Goal: Information Seeking & Learning: Compare options

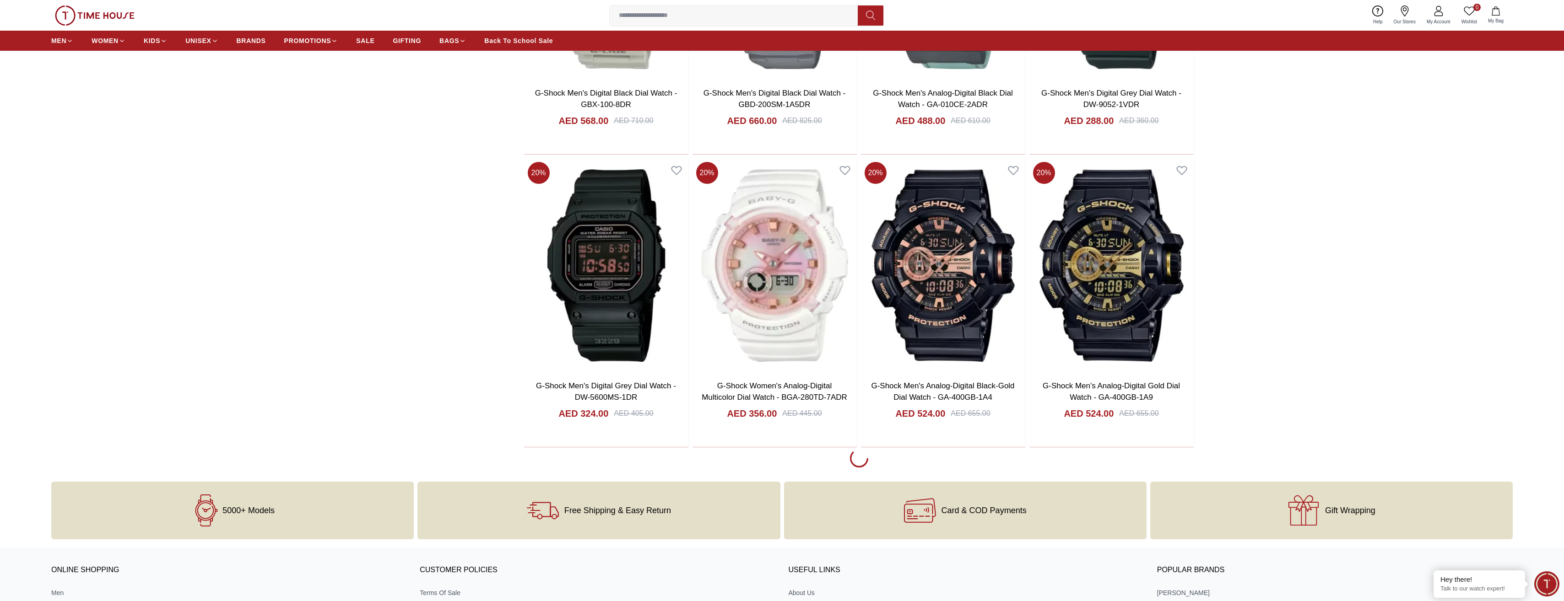
scroll to position [1648, 0]
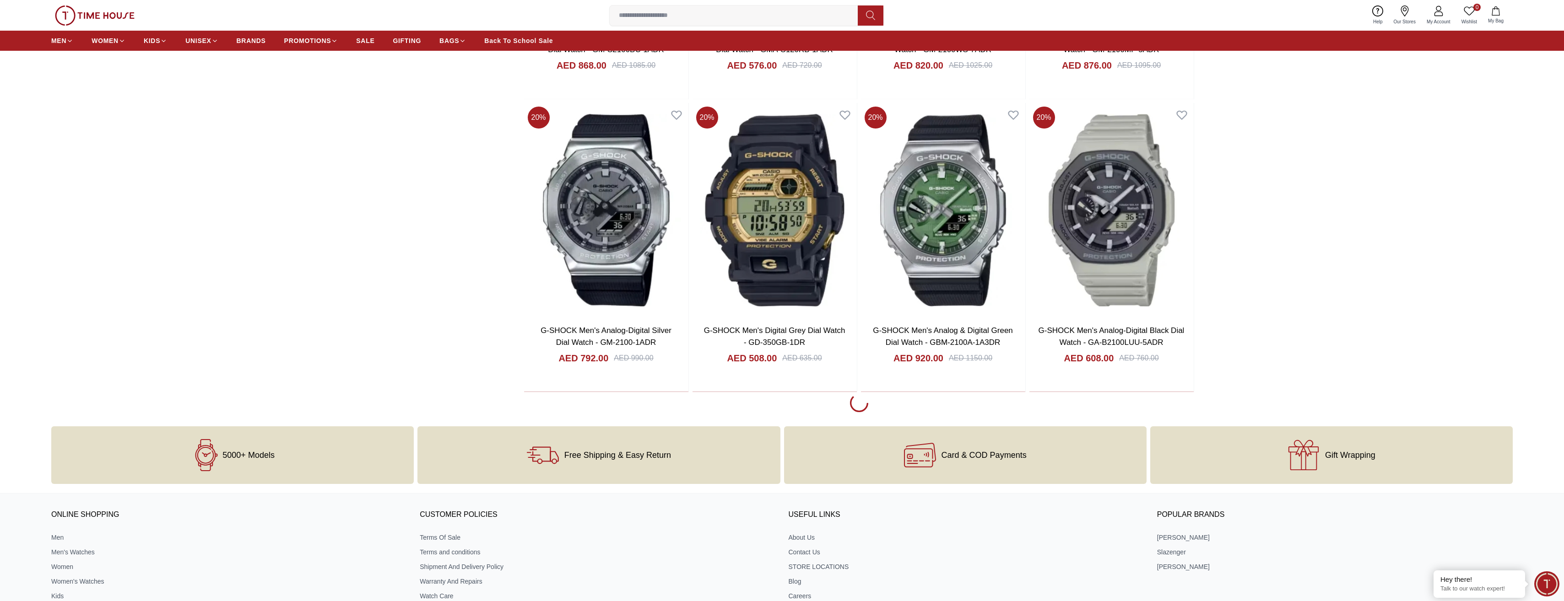
scroll to position [4622, 0]
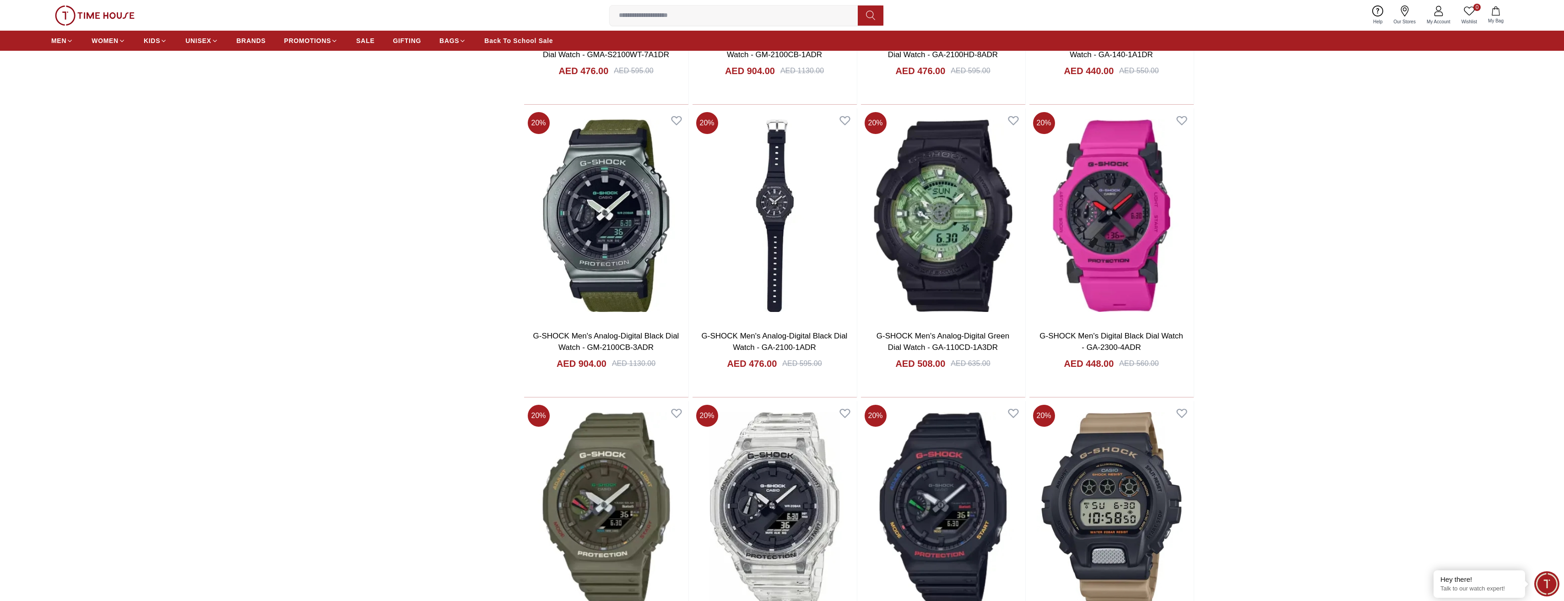
scroll to position [7460, 0]
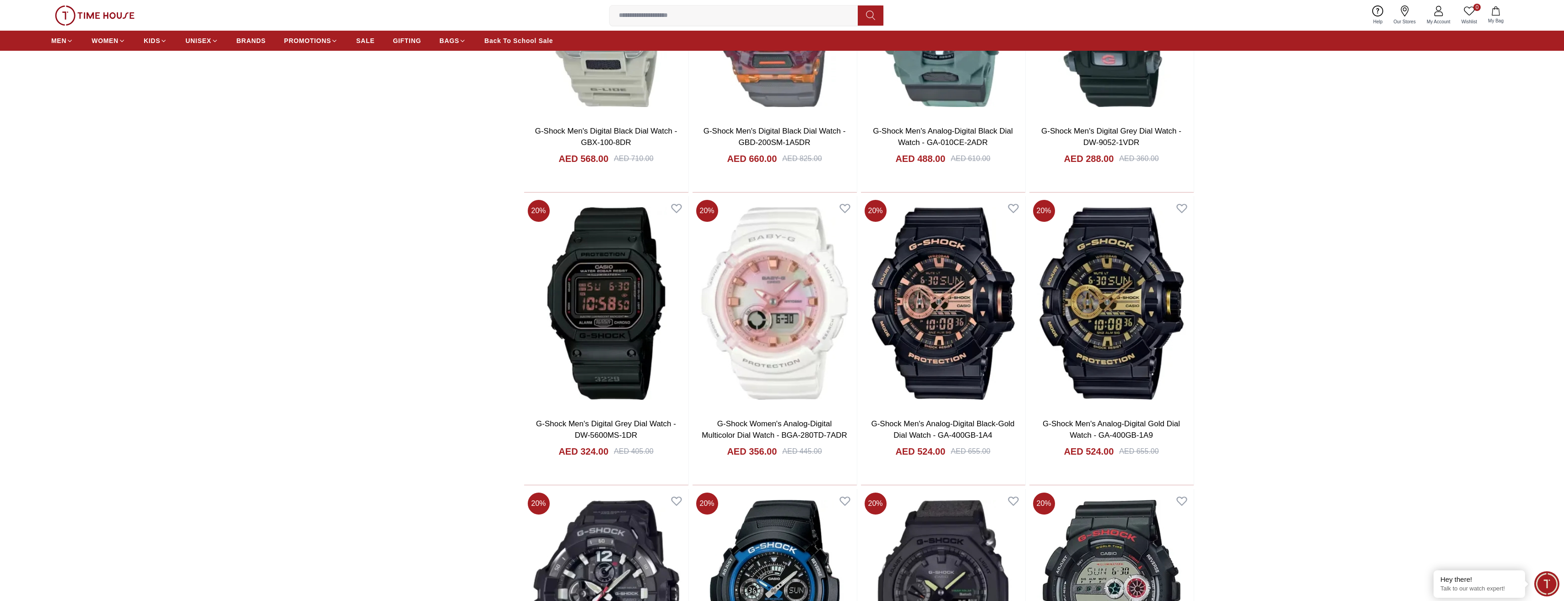
scroll to position [1657, 0]
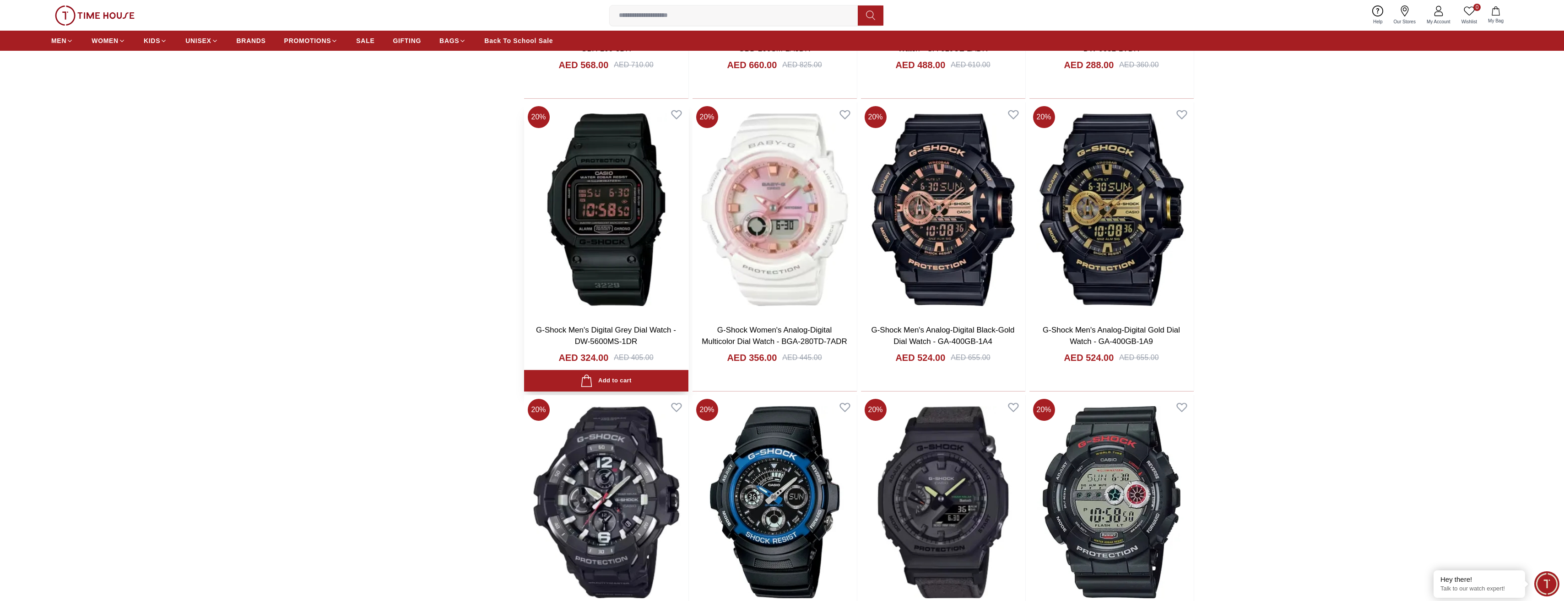
click at [599, 250] on img at bounding box center [606, 210] width 164 height 215
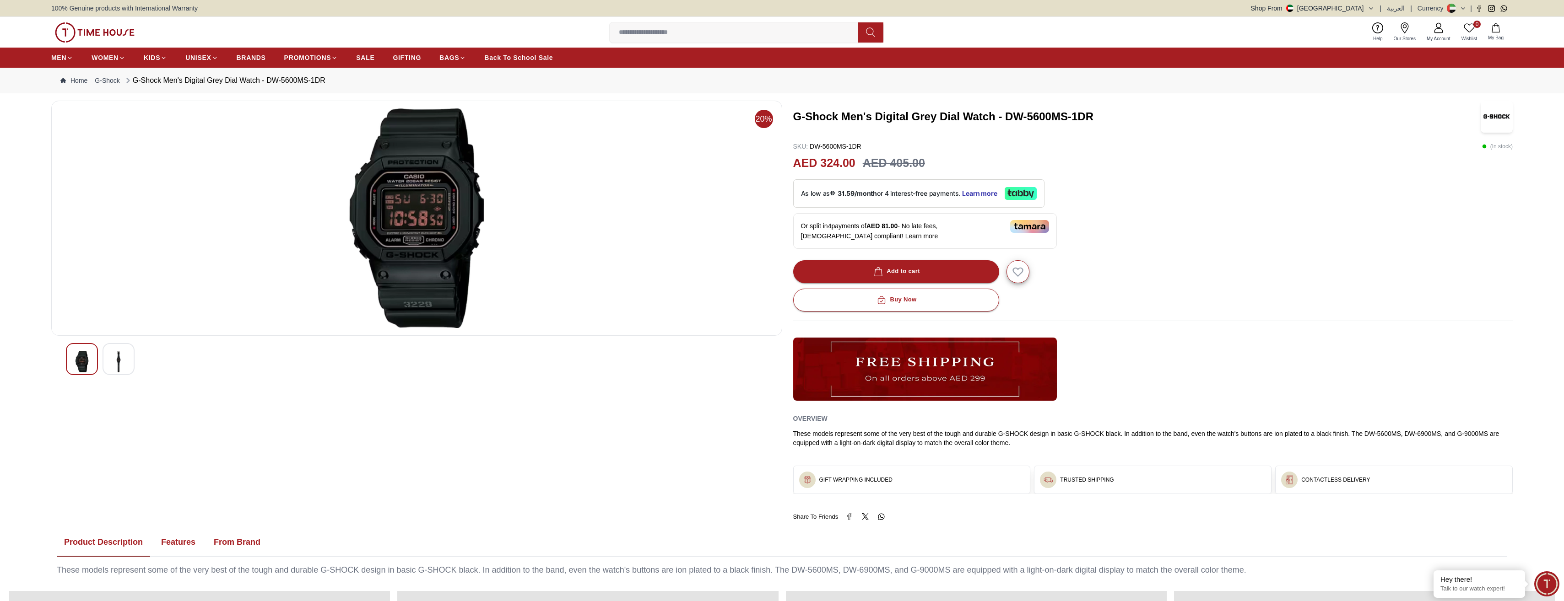
click at [131, 356] on div at bounding box center [119, 359] width 32 height 32
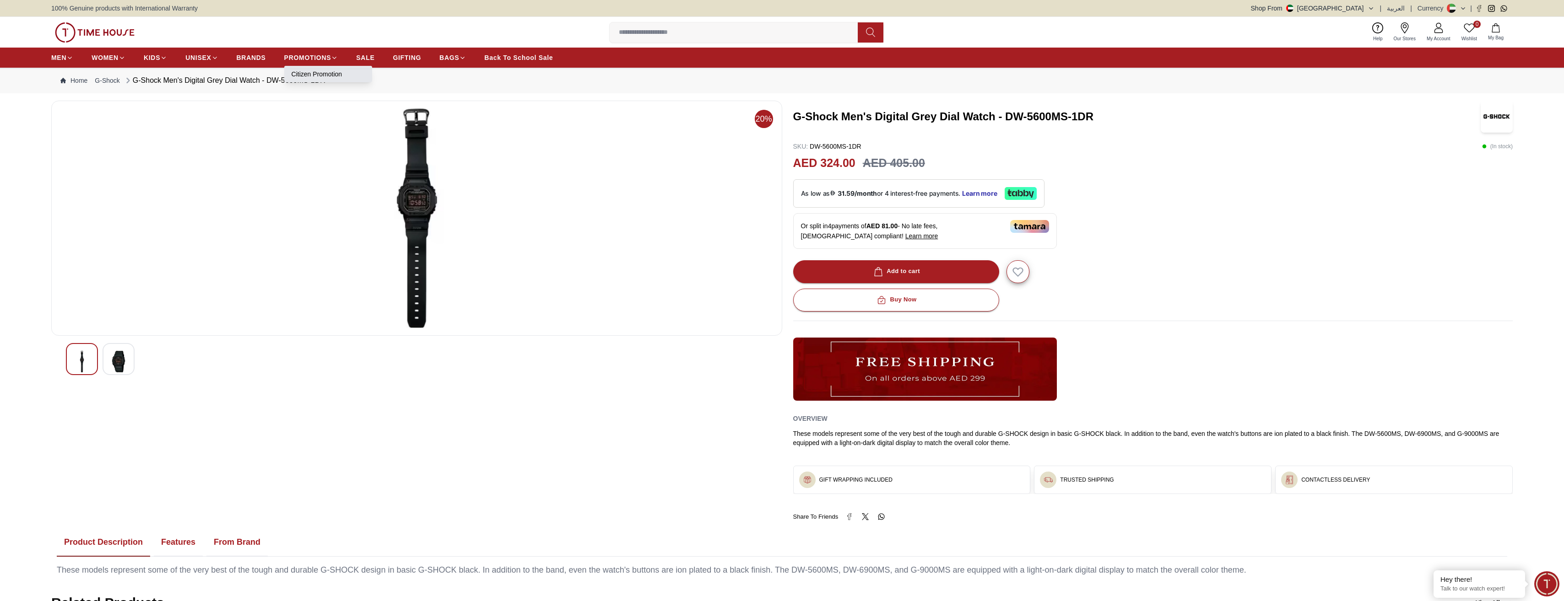
click at [315, 76] on link "Citizen Promotion" at bounding box center [328, 74] width 73 height 9
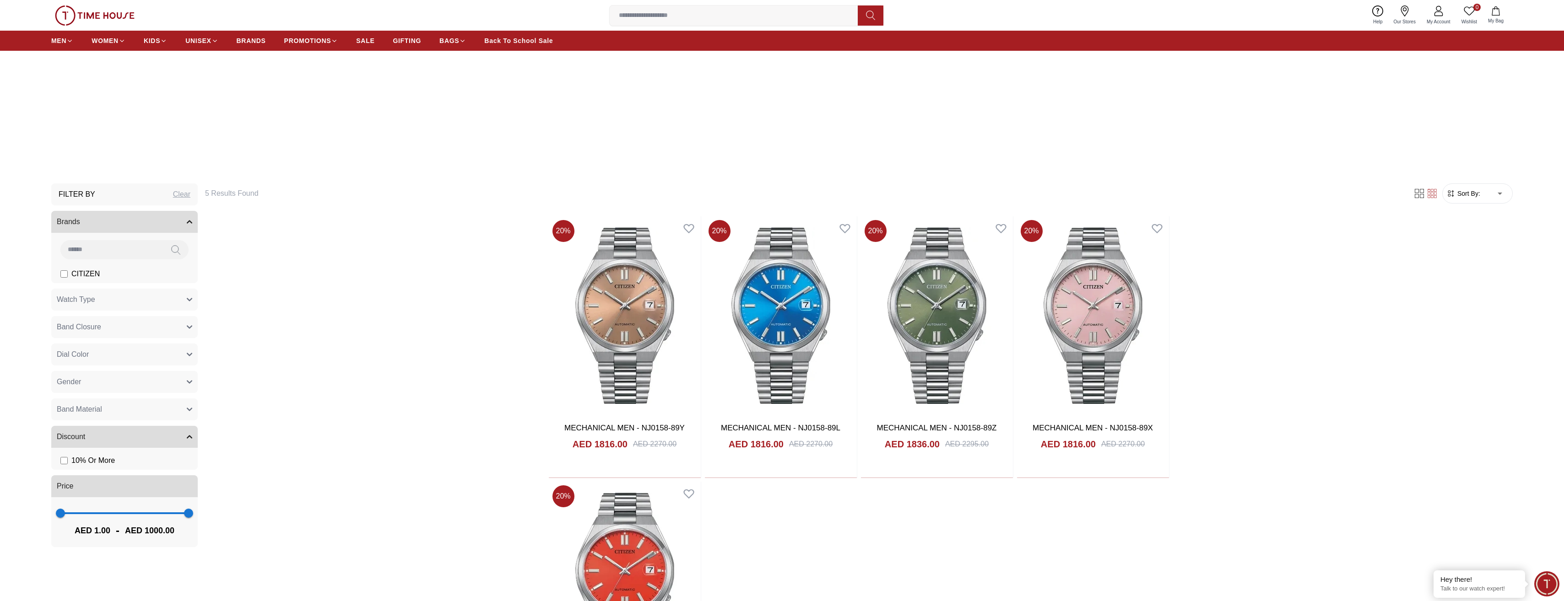
scroll to position [412, 0]
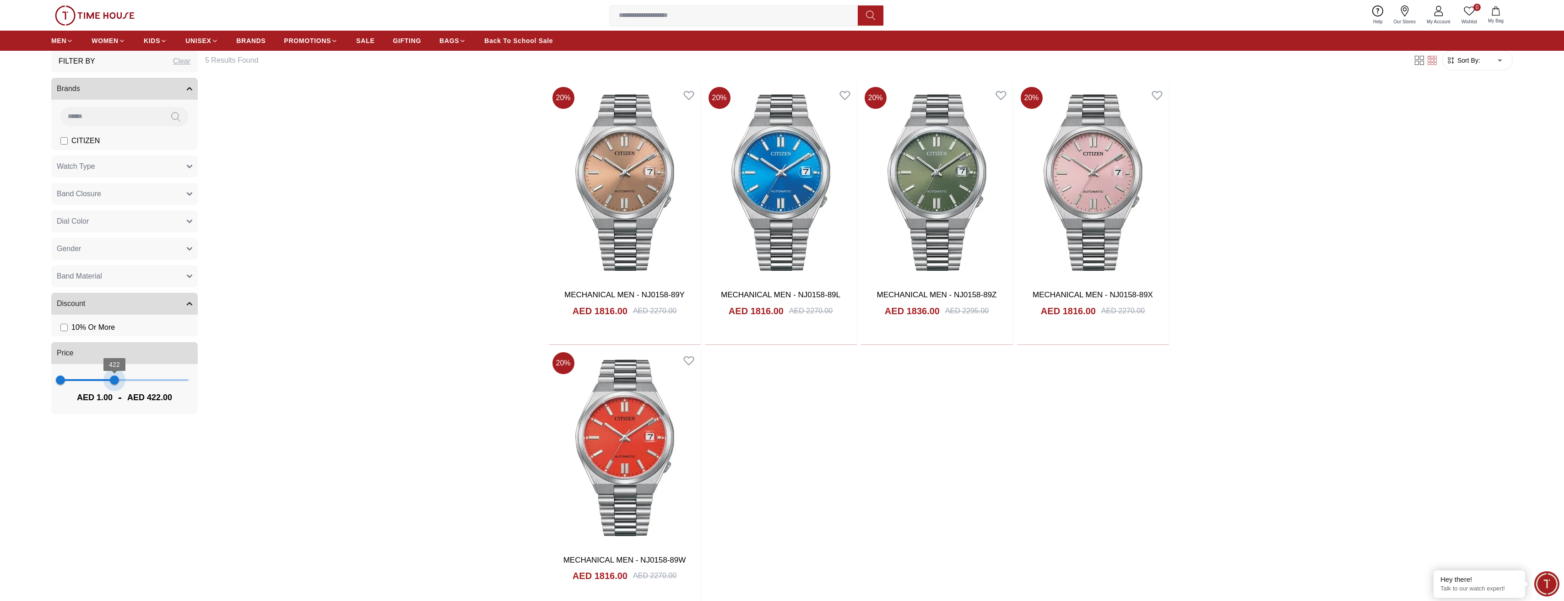
drag, startPoint x: 188, startPoint y: 378, endPoint x: 114, endPoint y: 374, distance: 73.8
click at [114, 376] on span "422" at bounding box center [114, 380] width 9 height 9
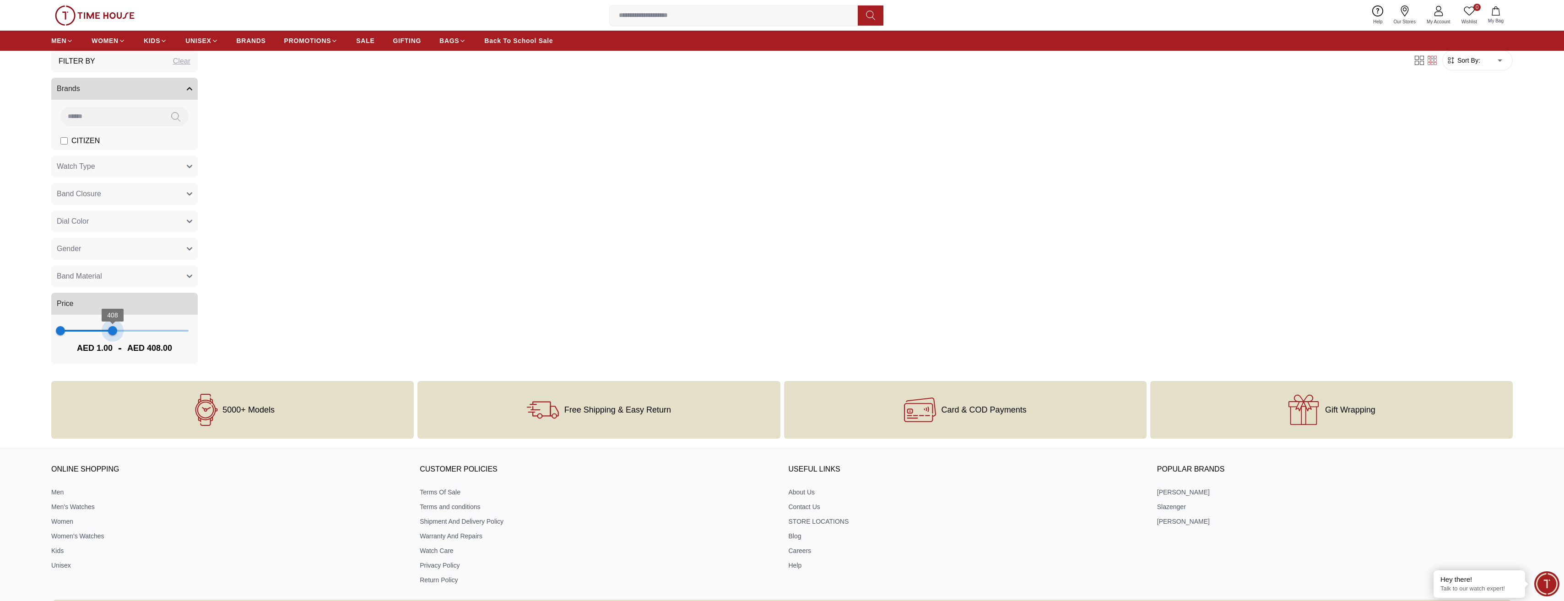
type input "***"
drag, startPoint x: 113, startPoint y: 334, endPoint x: 121, endPoint y: 334, distance: 8.2
click at [117, 334] on span "408" at bounding box center [112, 330] width 9 height 9
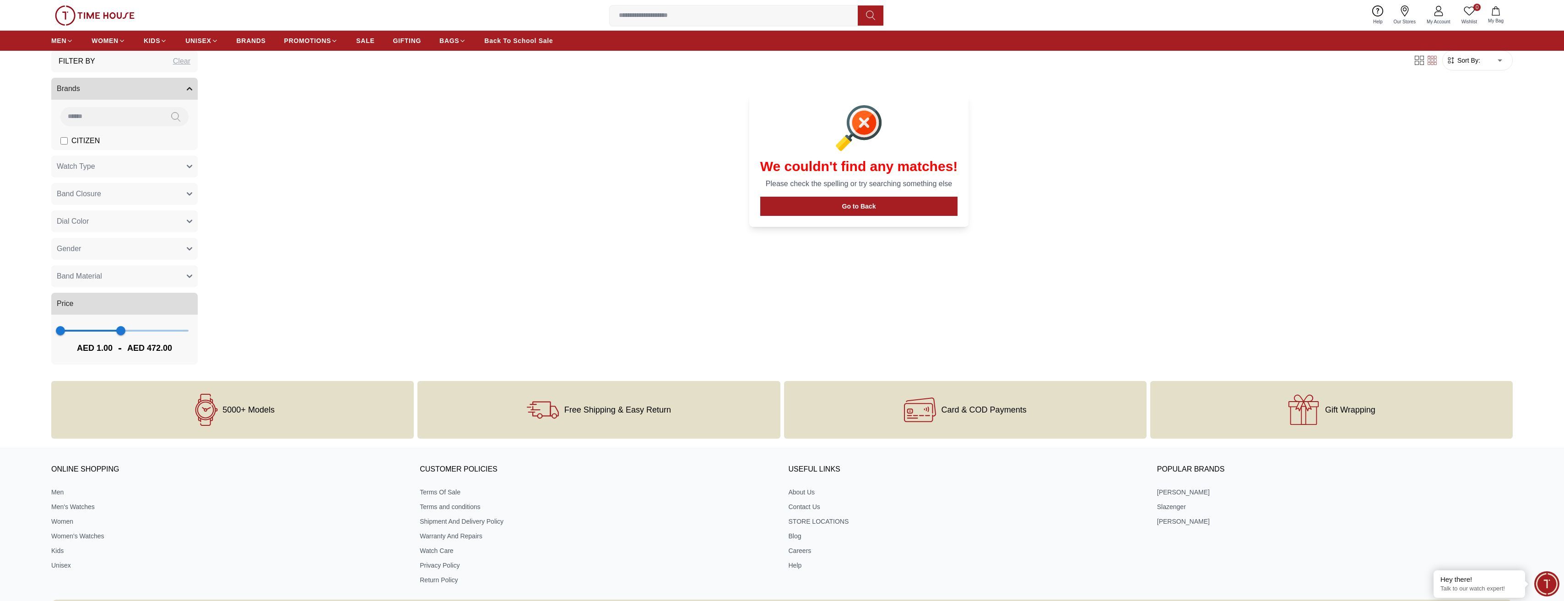
click at [177, 92] on button "Brands" at bounding box center [124, 89] width 146 height 22
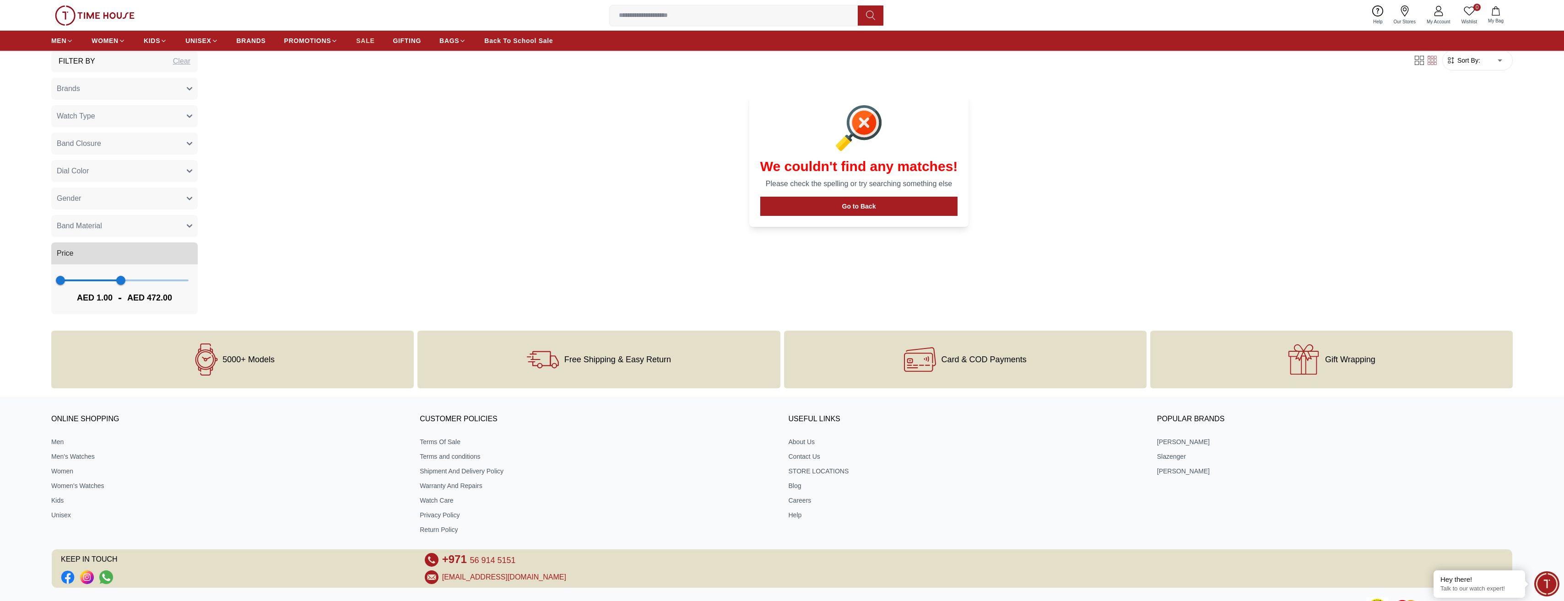
click at [359, 43] on span "SALE" at bounding box center [365, 40] width 18 height 9
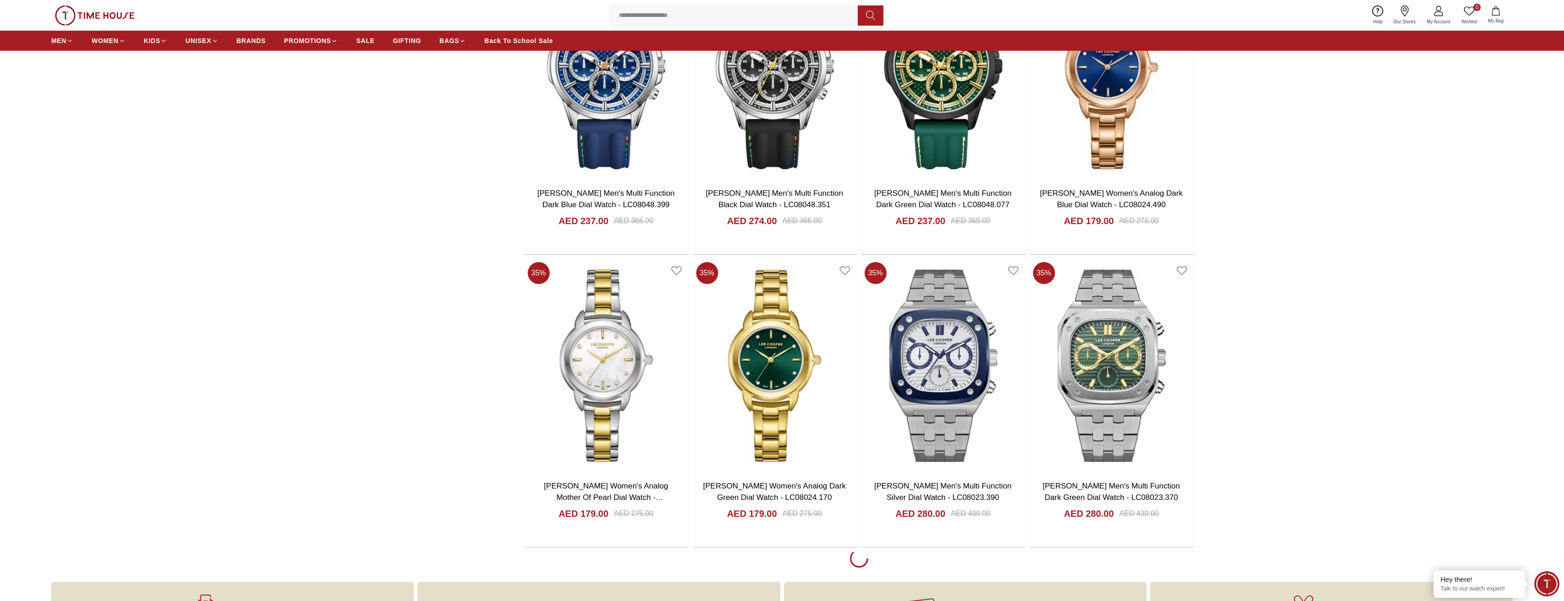
scroll to position [1693, 0]
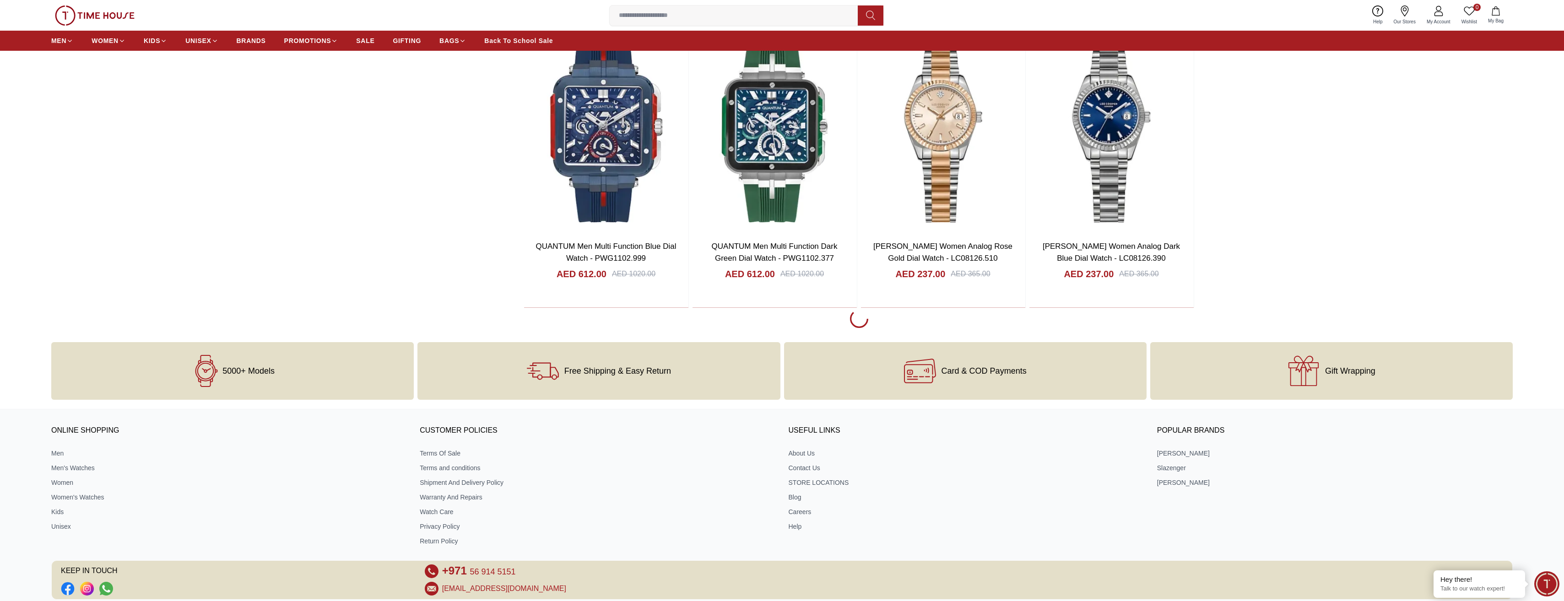
scroll to position [4577, 0]
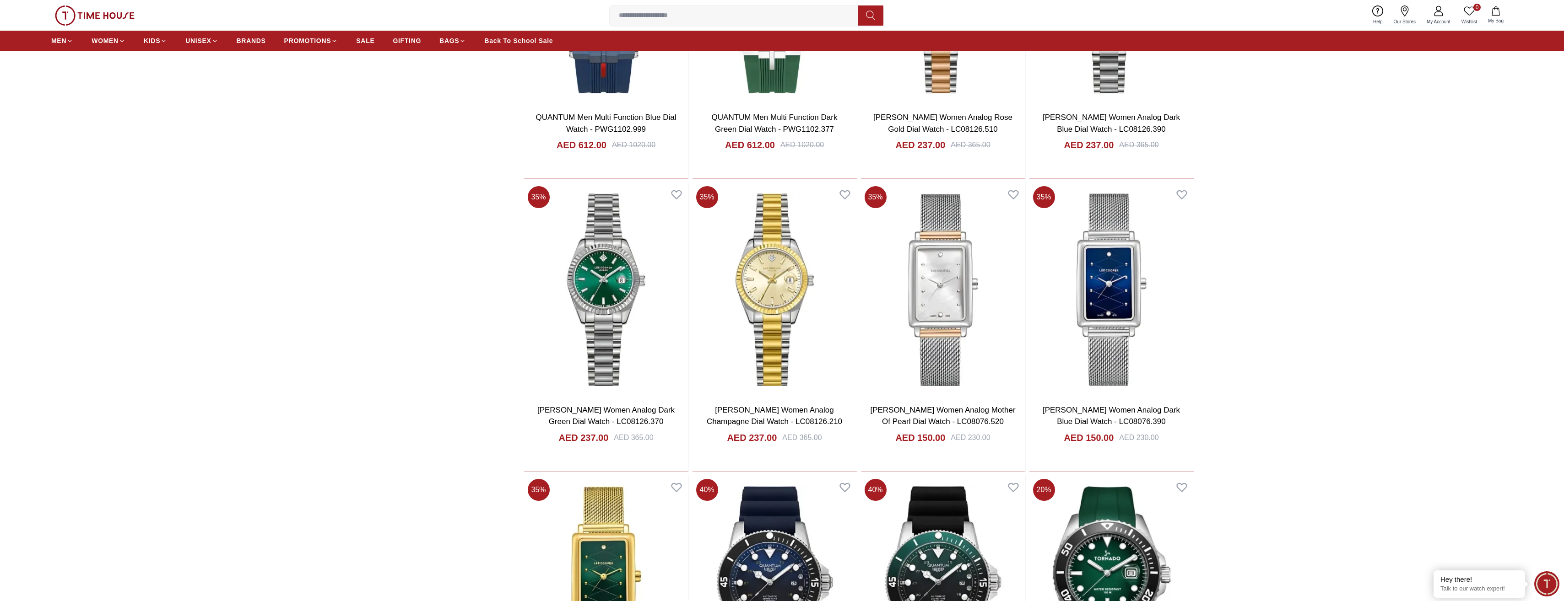
scroll to position [4897, 0]
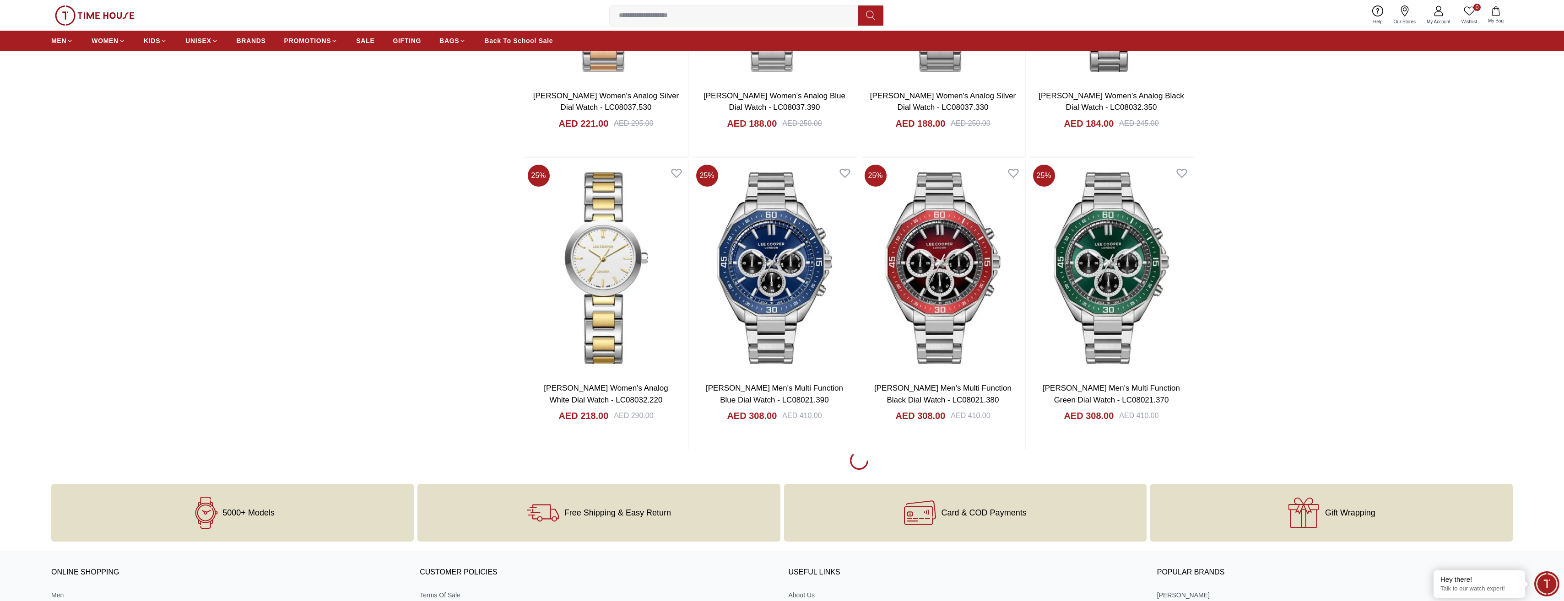
scroll to position [7506, 0]
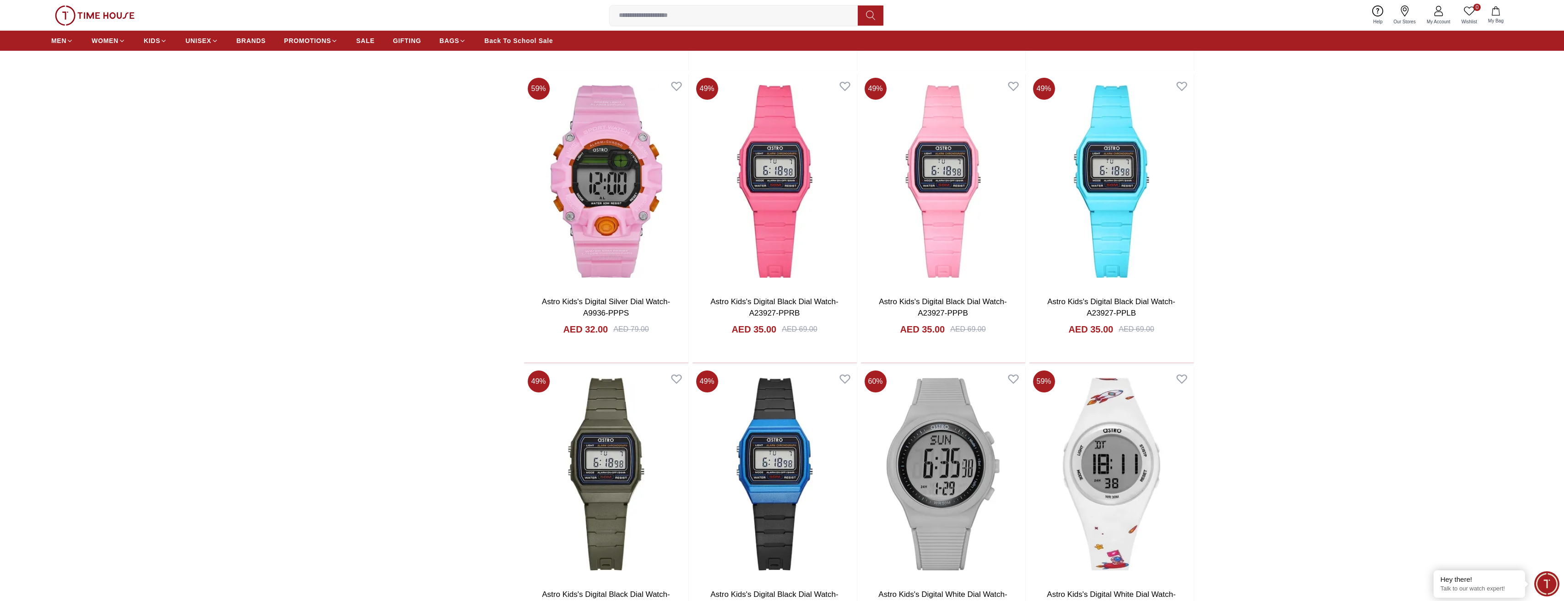
scroll to position [10206, 0]
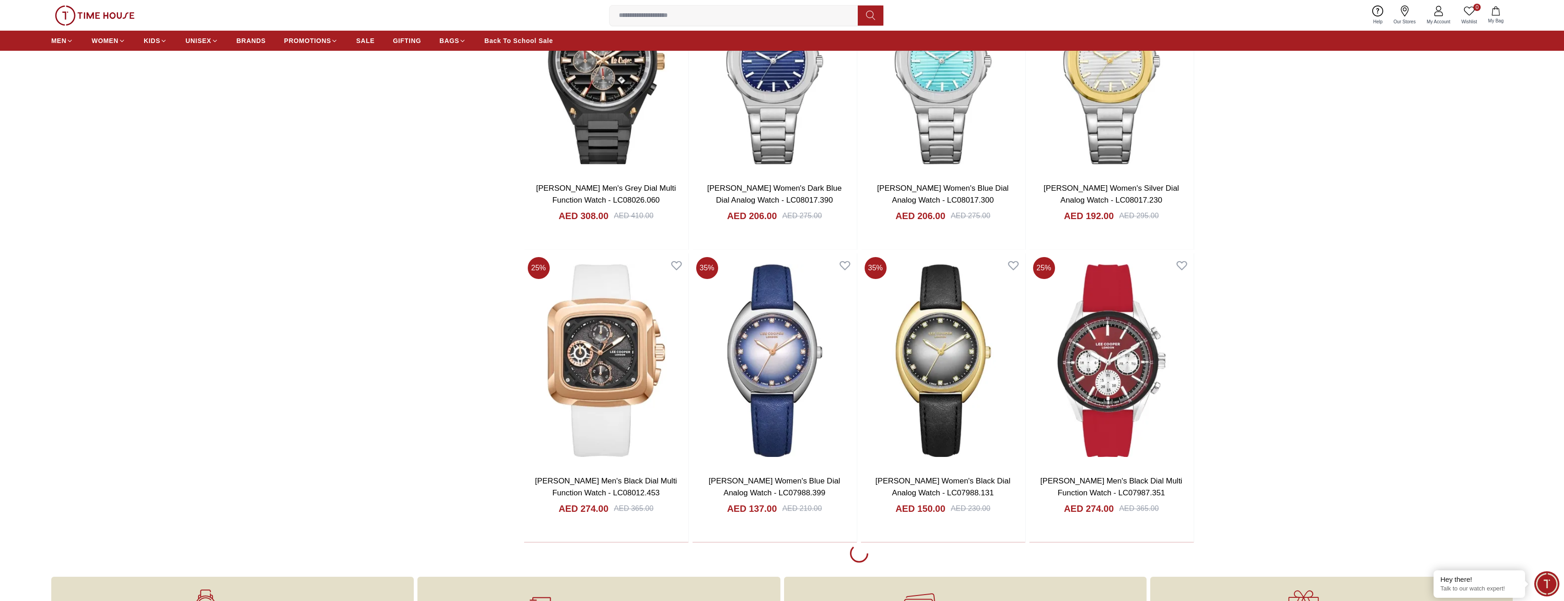
scroll to position [13318, 0]
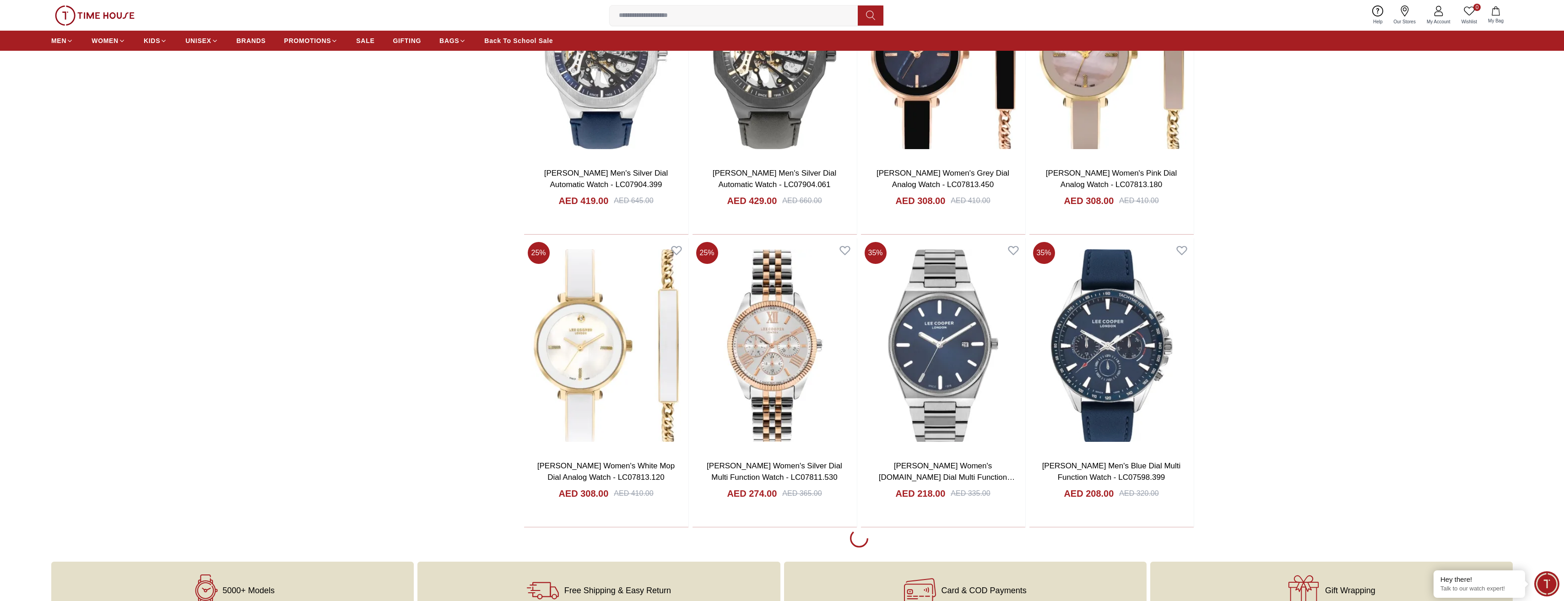
scroll to position [14782, 0]
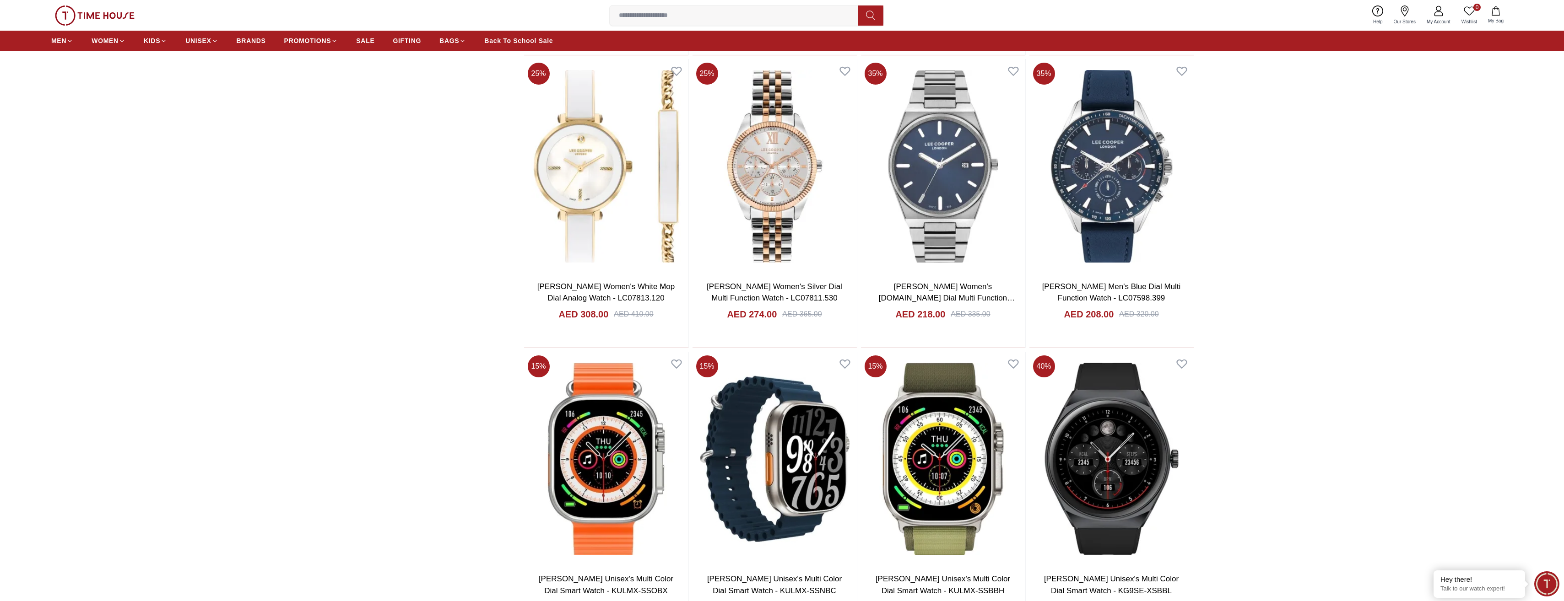
scroll to position [15149, 0]
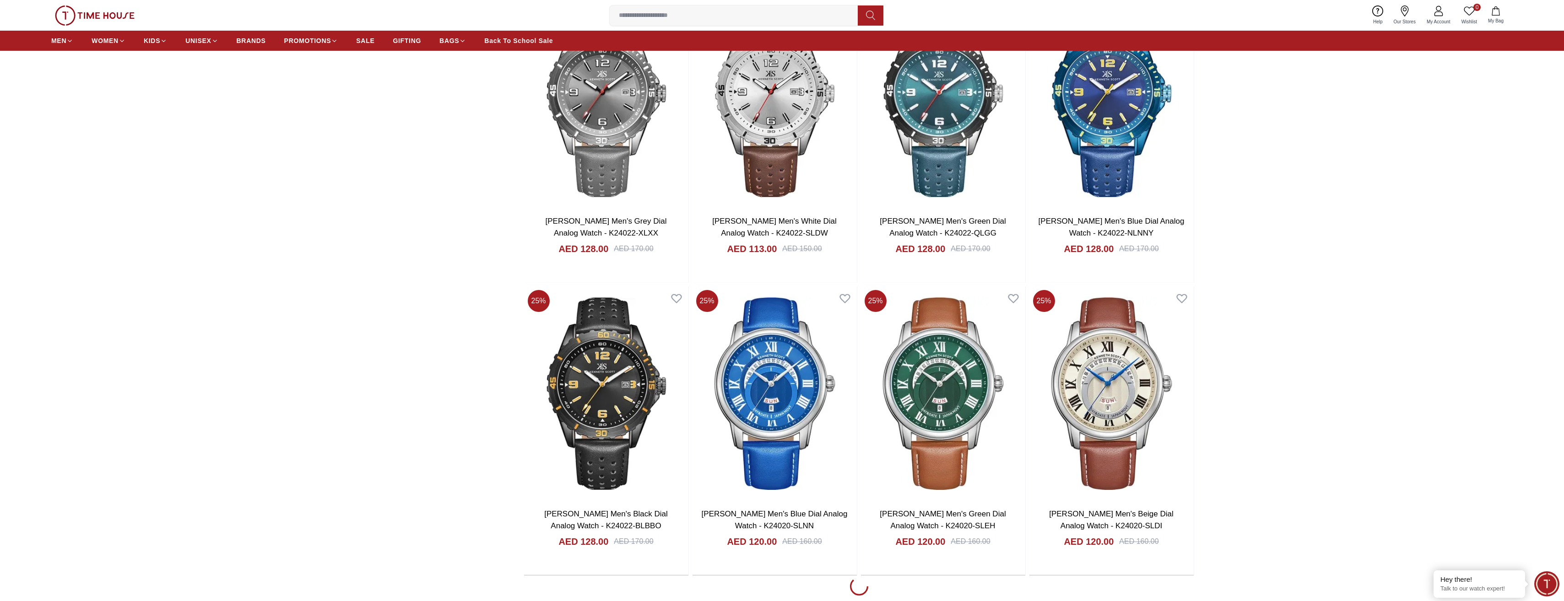
scroll to position [17803, 0]
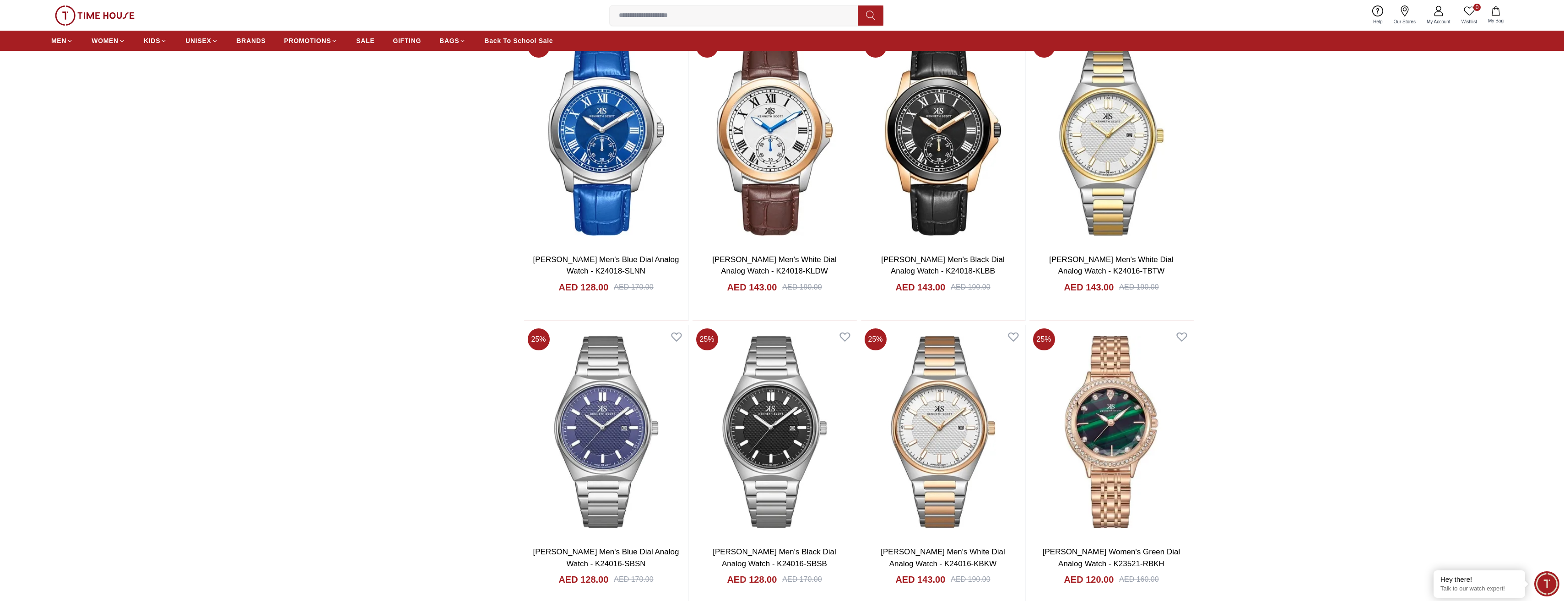
scroll to position [18444, 0]
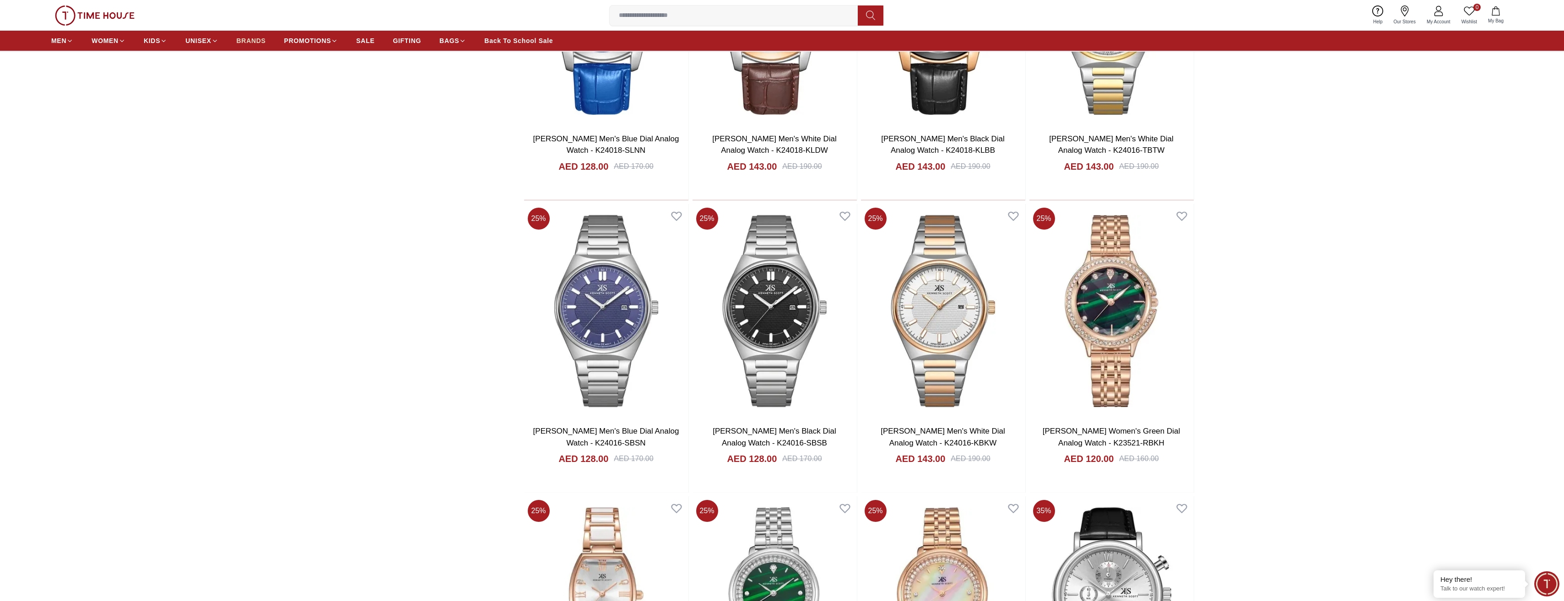
click at [259, 43] on span "BRANDS" at bounding box center [251, 40] width 29 height 9
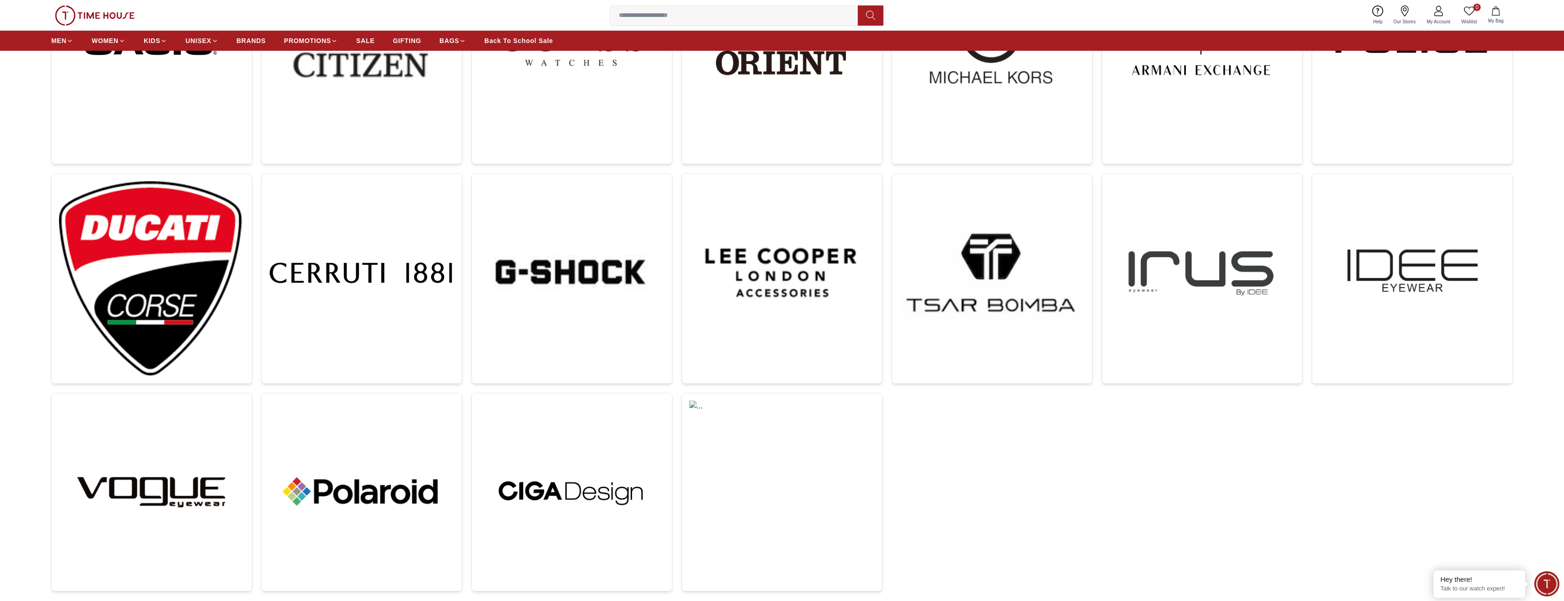
scroll to position [306, 0]
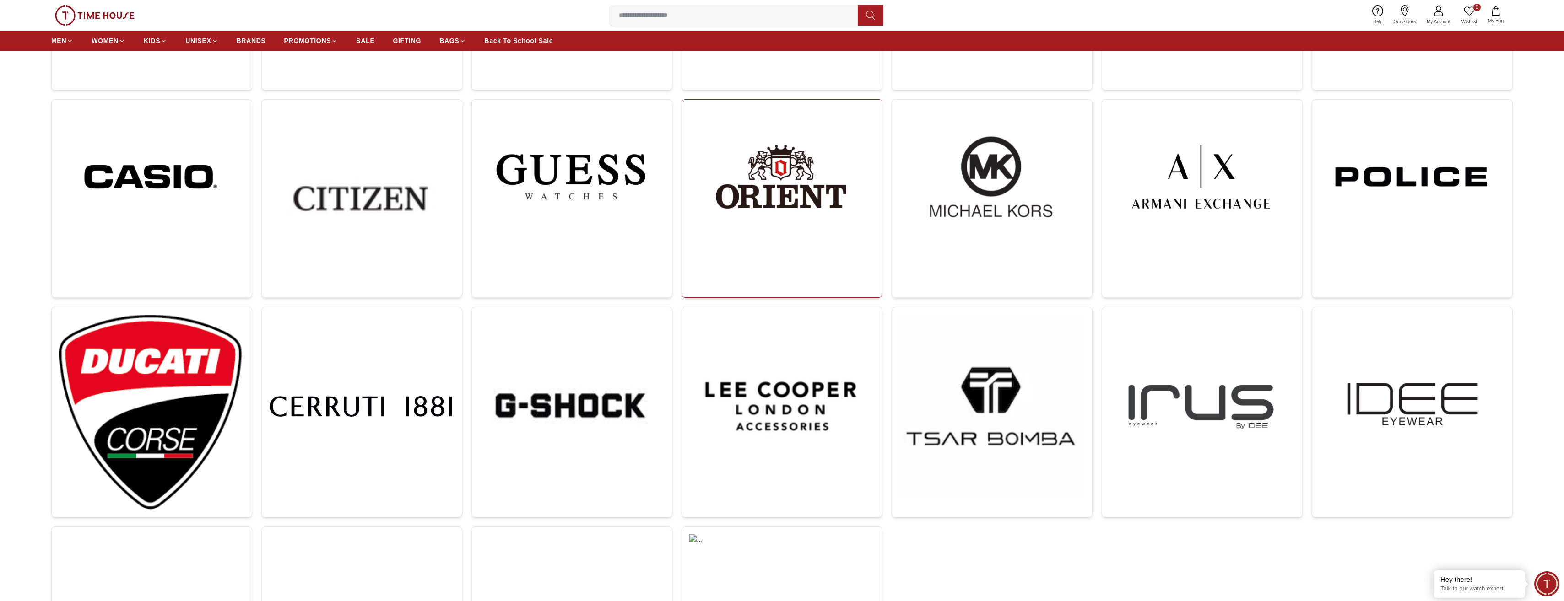
click at [803, 187] on img at bounding box center [780, 177] width 183 height 140
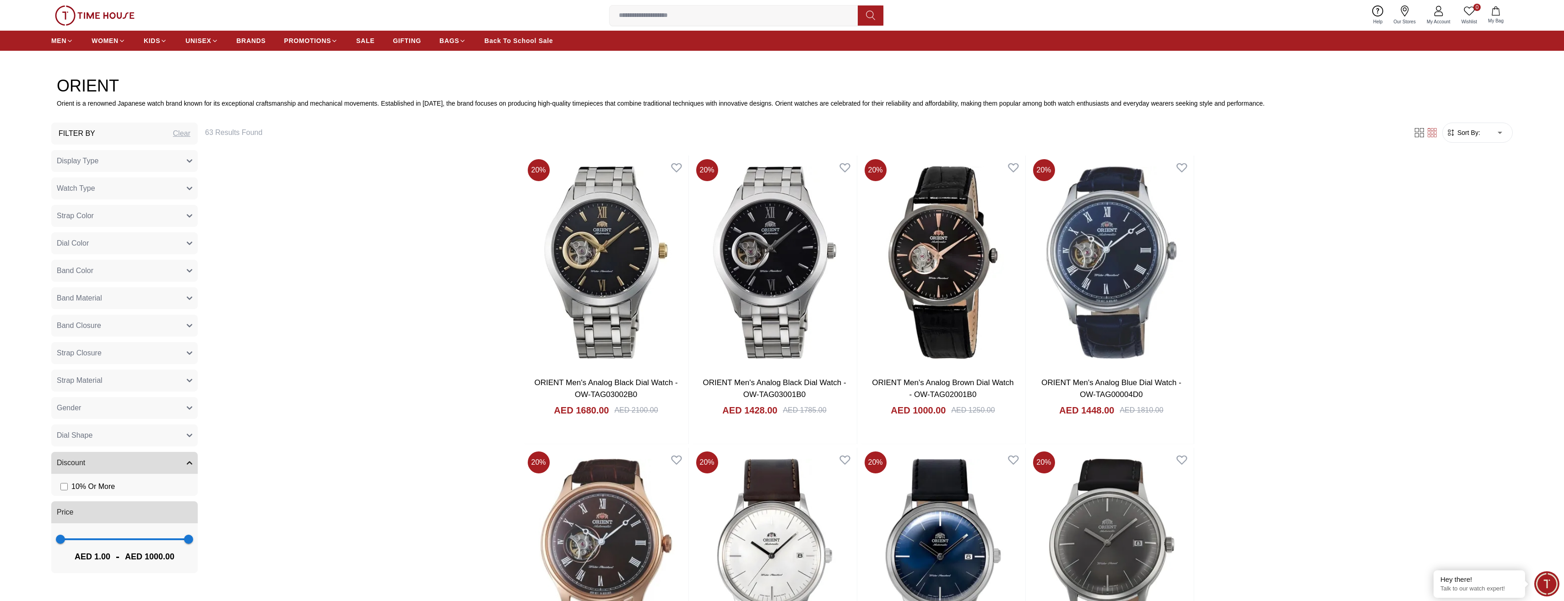
scroll to position [549, 0]
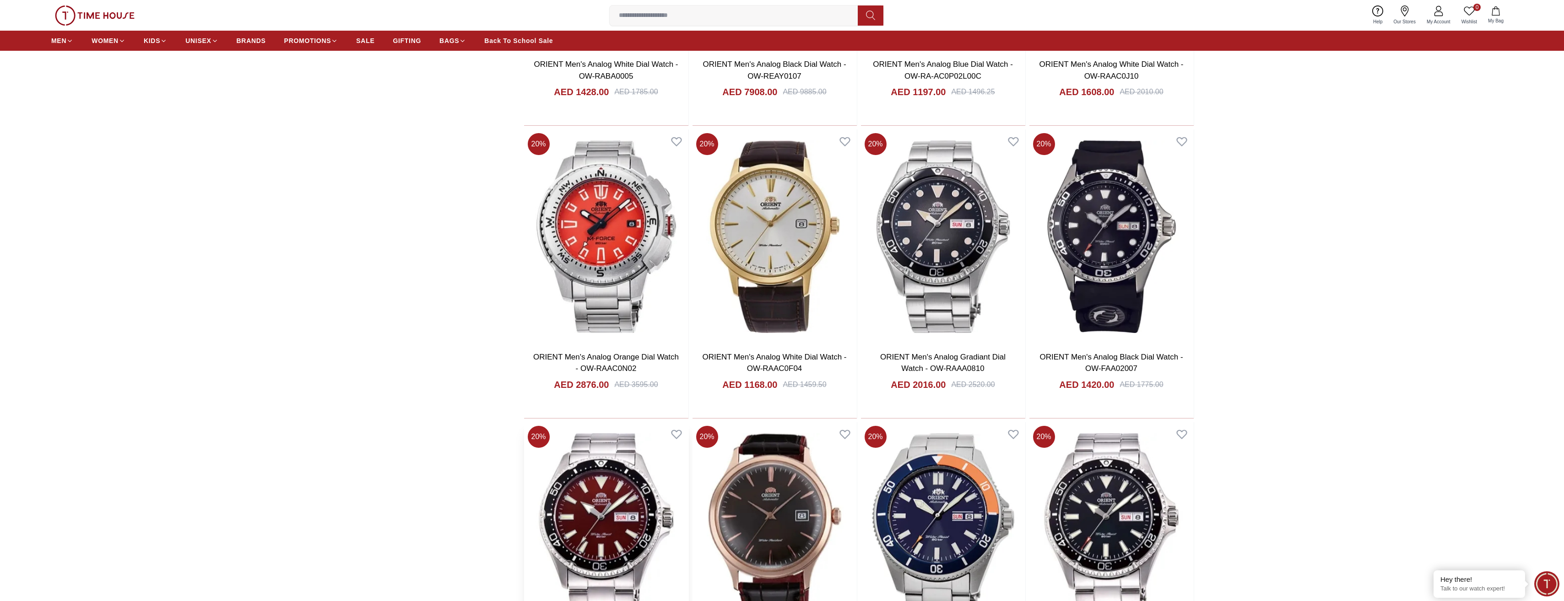
scroll to position [4365, 0]
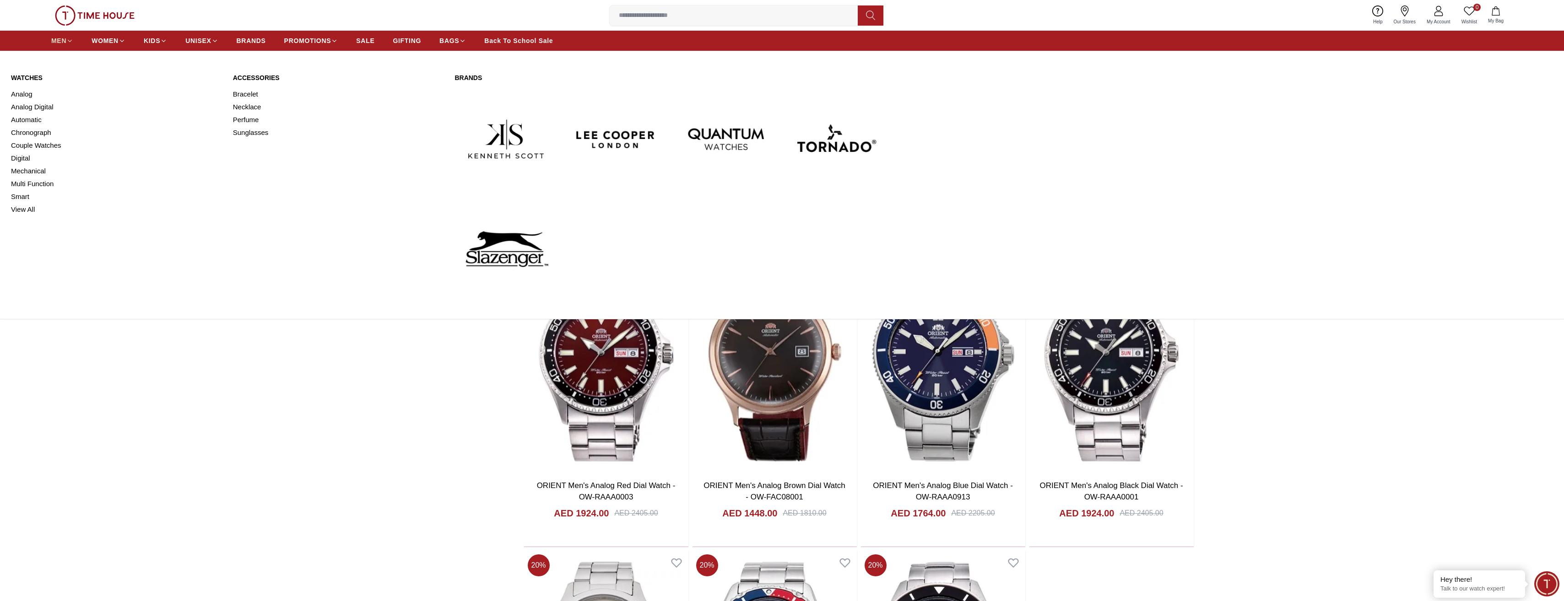
click at [68, 42] on icon at bounding box center [69, 41] width 7 height 7
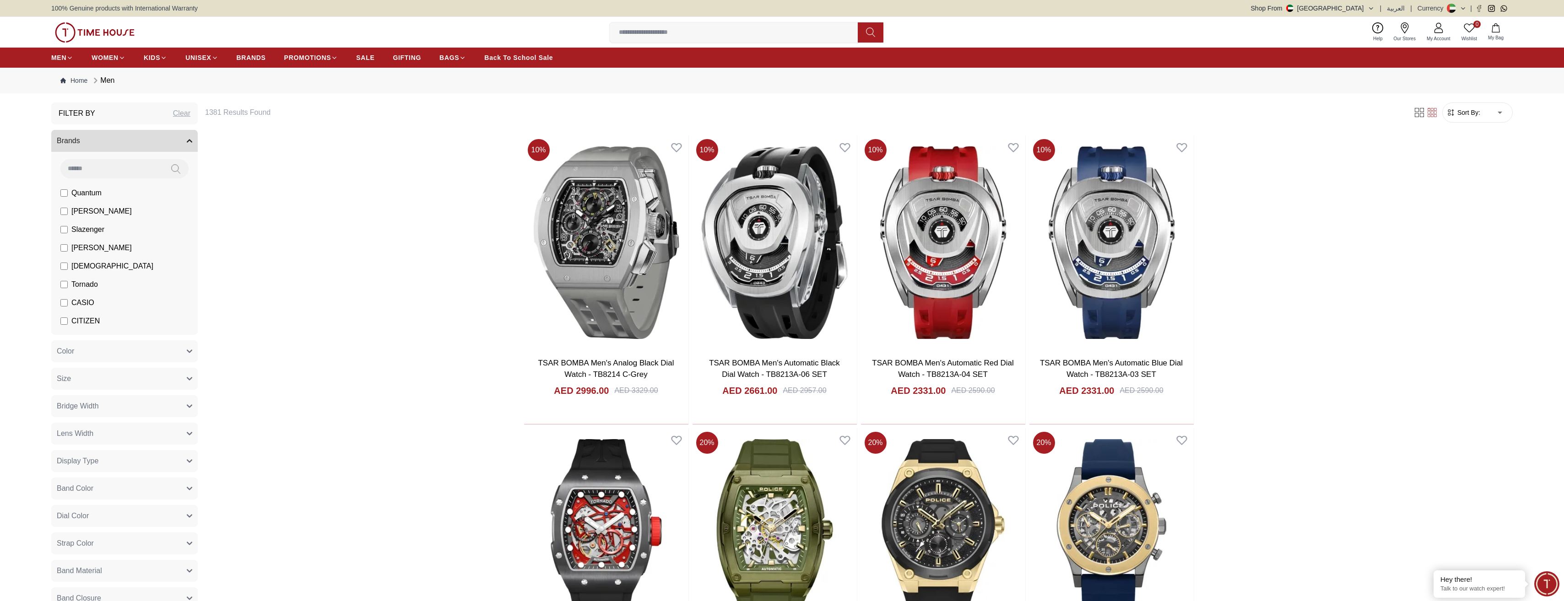
click at [98, 321] on span "CITIZEN" at bounding box center [85, 321] width 28 height 11
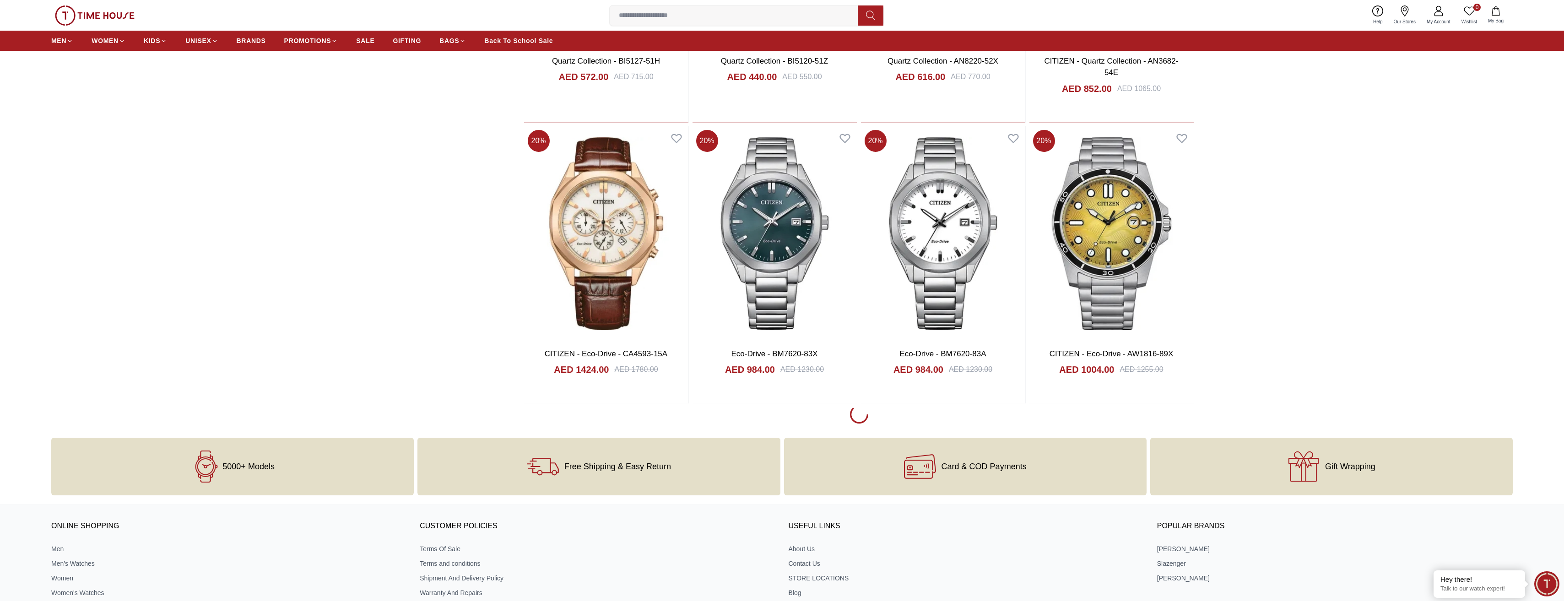
scroll to position [1236, 0]
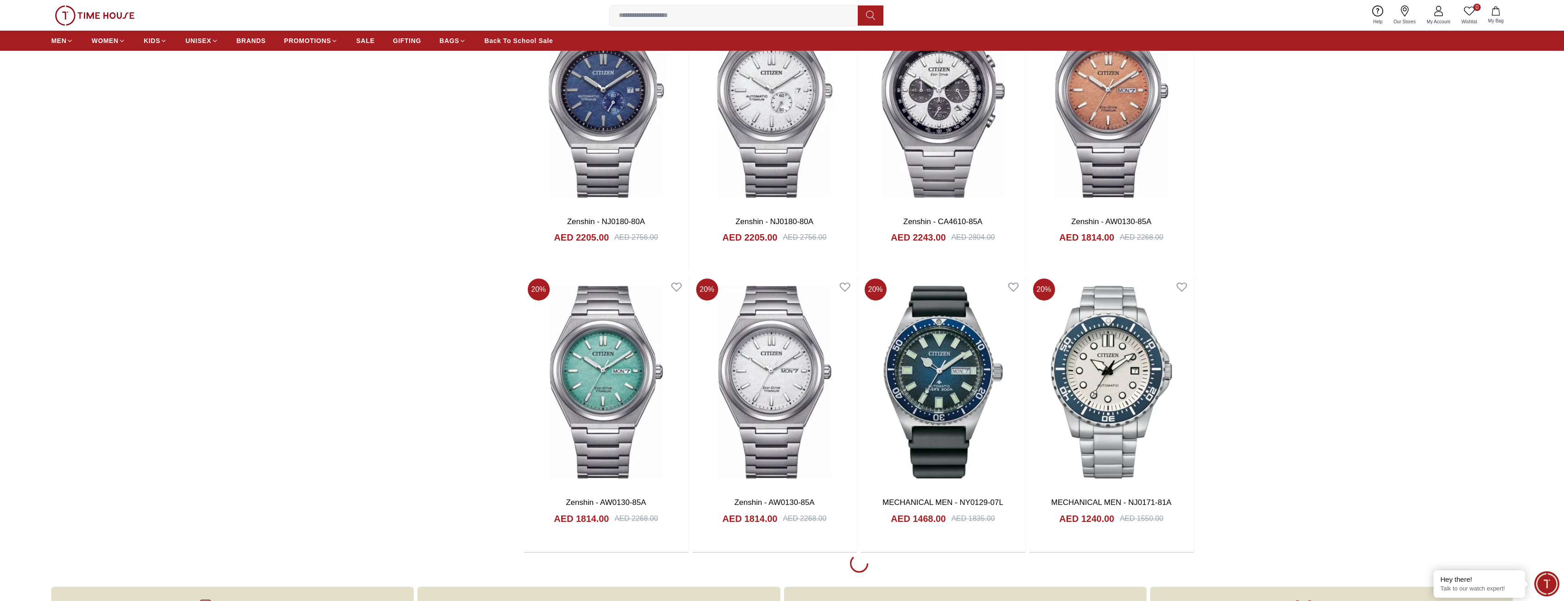
scroll to position [4073, 0]
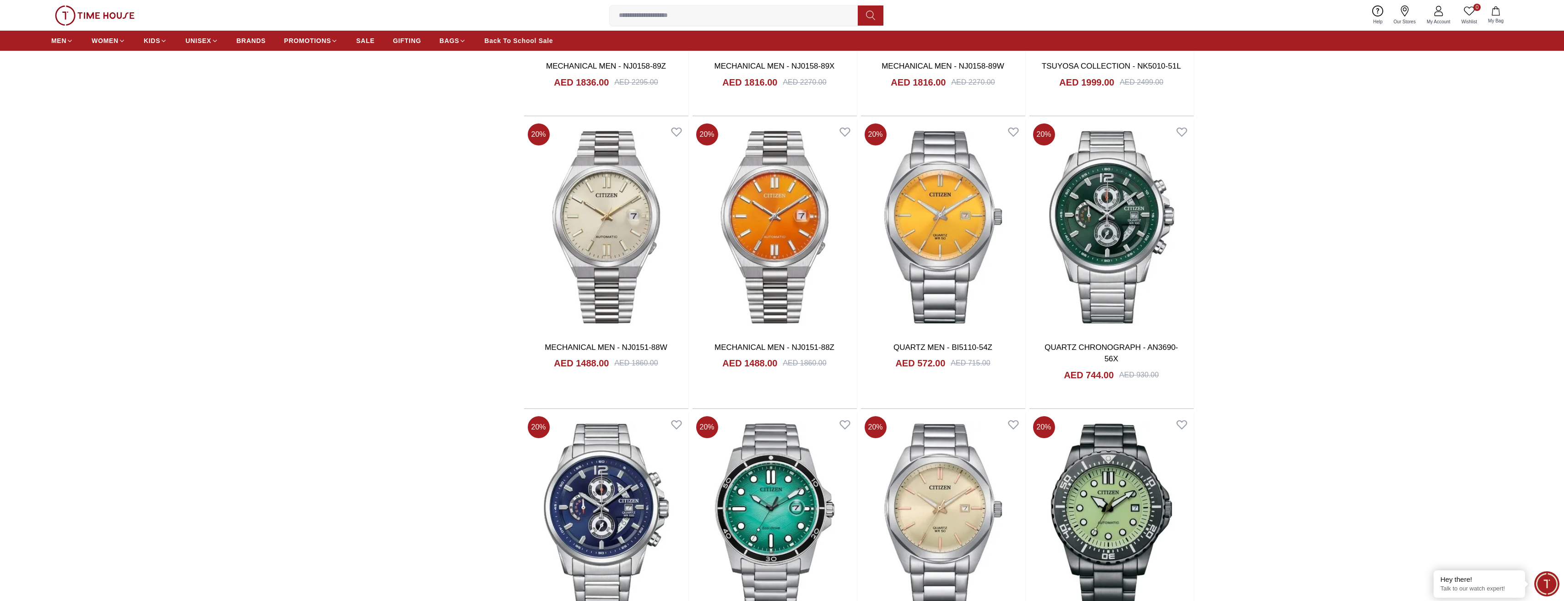
scroll to position [6728, 0]
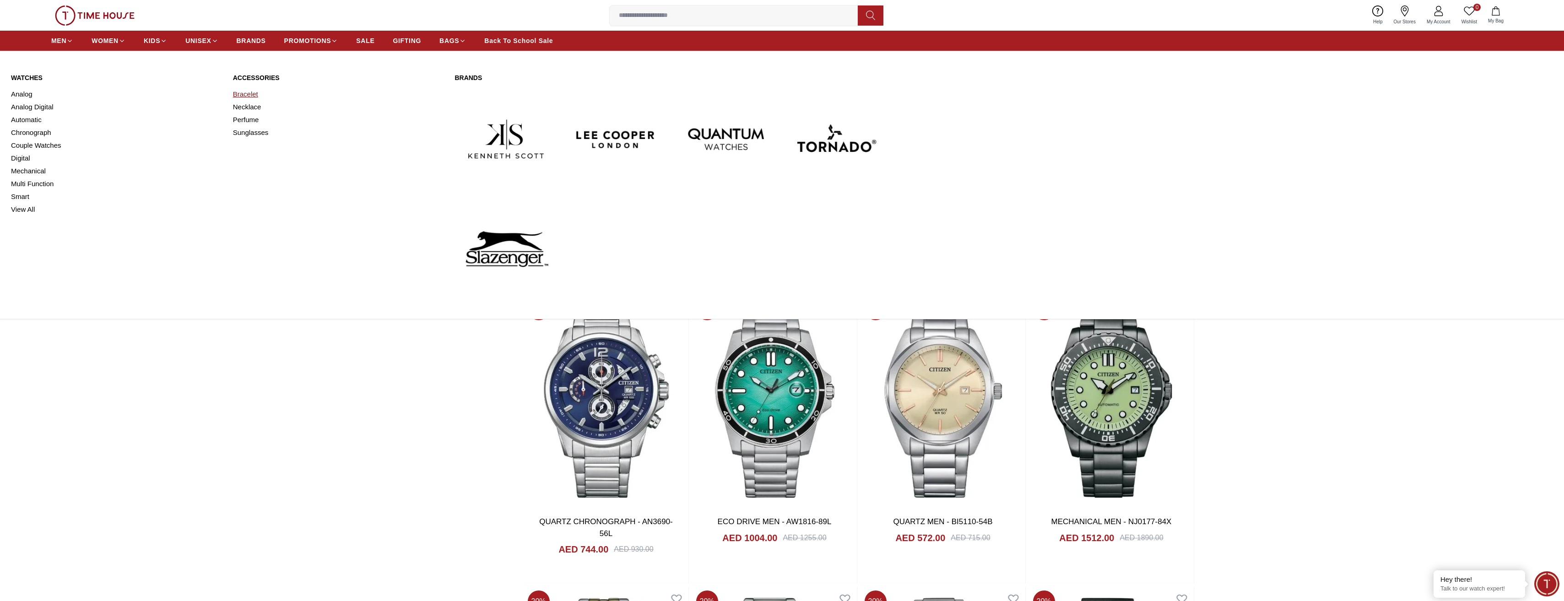
click at [251, 95] on link "Bracelet" at bounding box center [338, 94] width 211 height 13
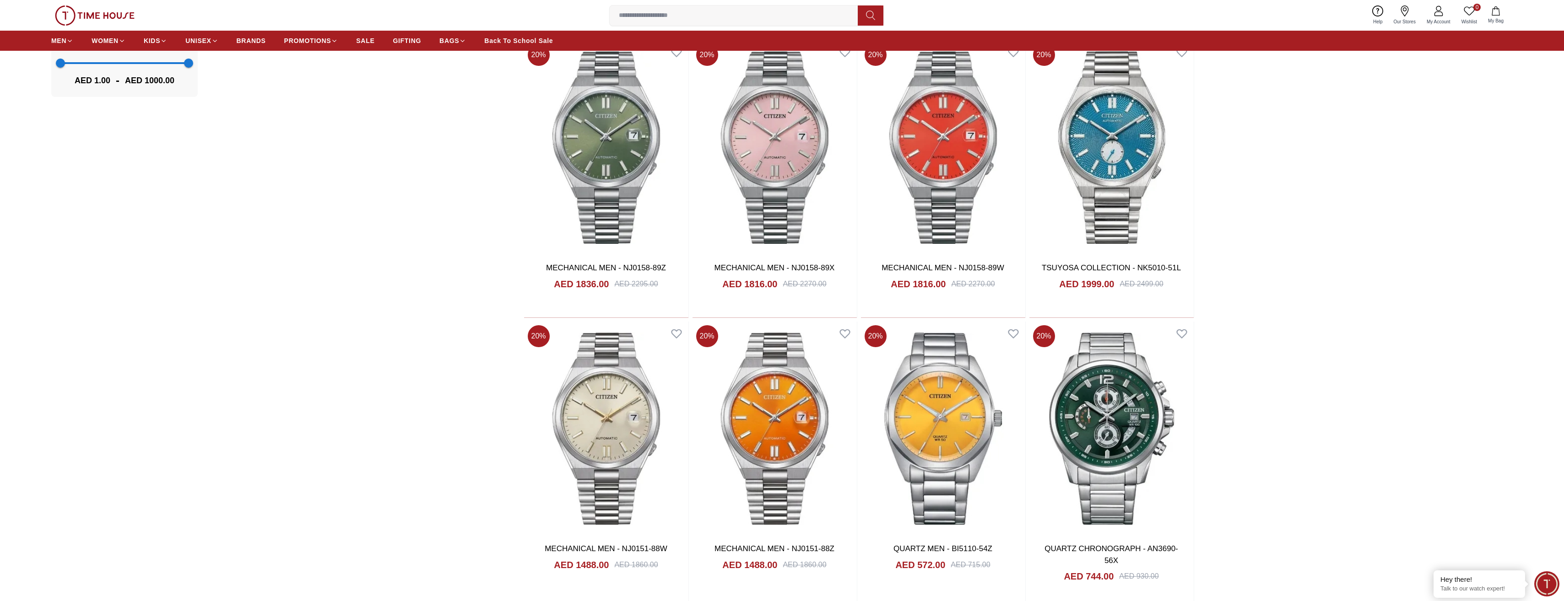
scroll to position [692, 0]
